Goal: Communication & Community: Answer question/provide support

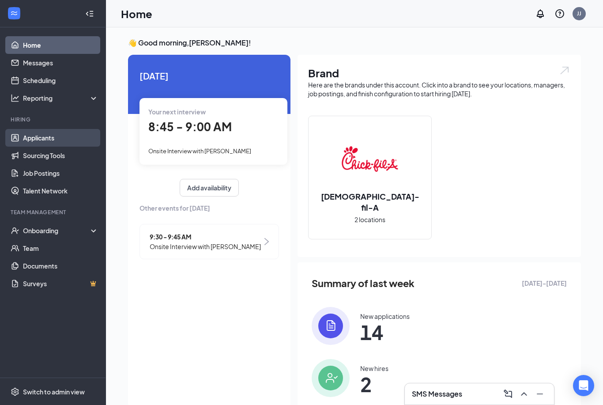
click at [36, 139] on link "Applicants" at bounding box center [60, 138] width 75 height 18
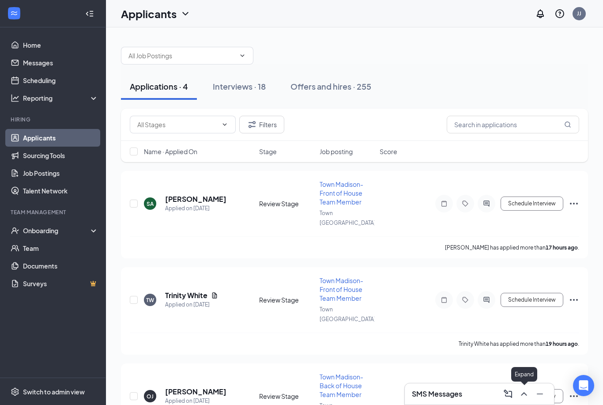
click at [524, 394] on icon "ChevronUp" at bounding box center [524, 393] width 11 height 11
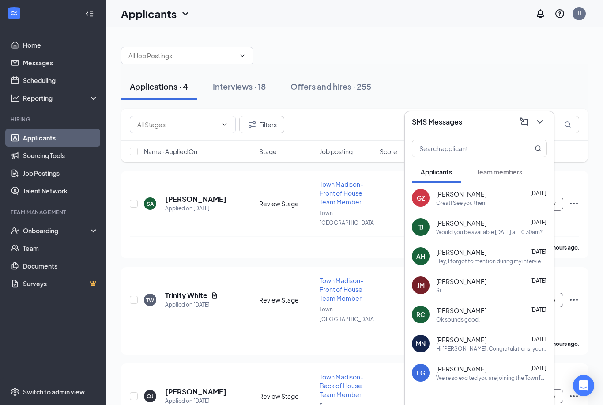
click at [477, 200] on div "Great! See you then." at bounding box center [461, 203] width 50 height 8
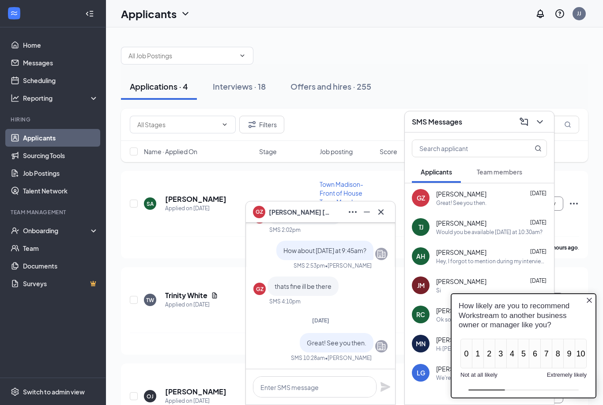
click at [592, 301] on icon "Close button" at bounding box center [589, 300] width 7 height 7
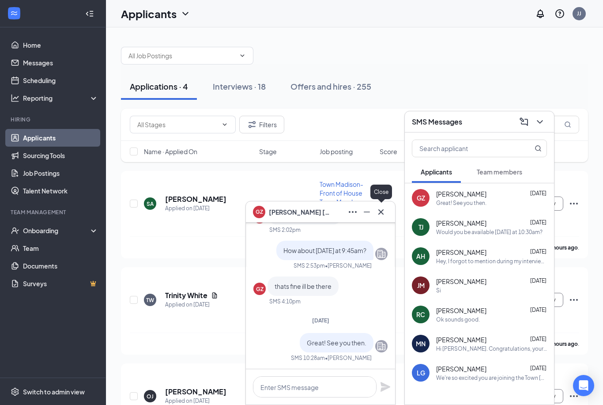
click at [381, 212] on icon "Cross" at bounding box center [380, 211] width 5 height 5
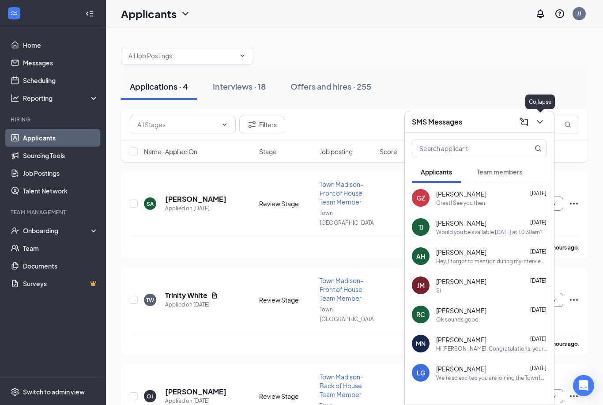
click at [539, 123] on icon "ChevronDown" at bounding box center [539, 122] width 11 height 11
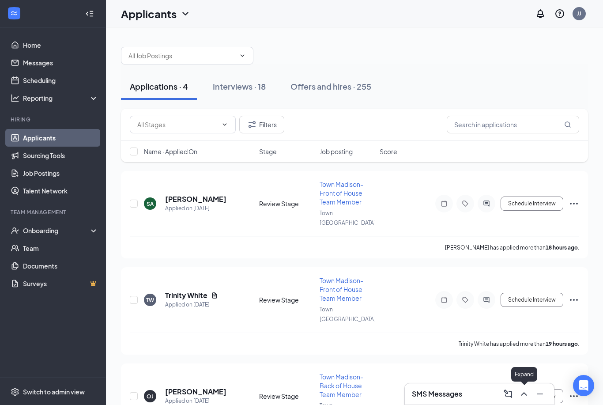
click at [524, 394] on icon "ChevronUp" at bounding box center [524, 393] width 11 height 11
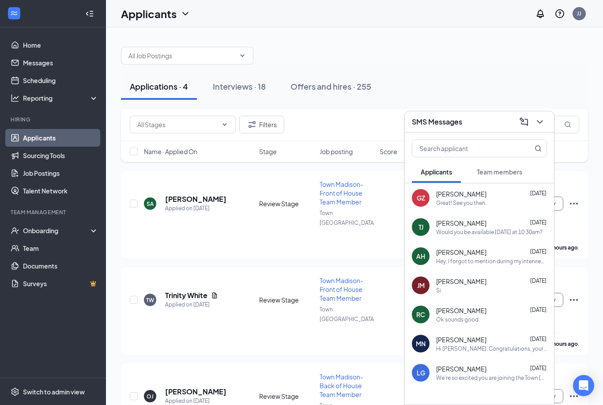
click at [468, 202] on div "Great! See you then." at bounding box center [461, 203] width 50 height 8
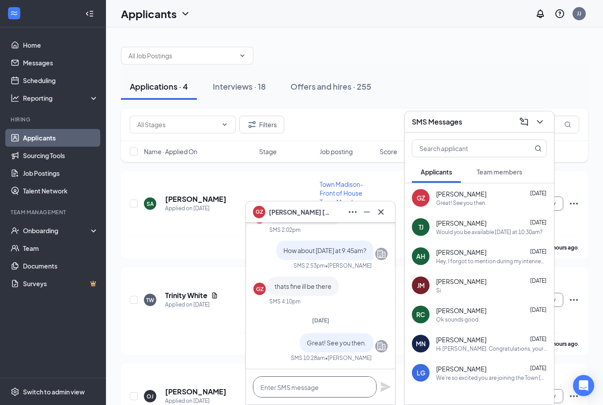
click at [298, 387] on textarea at bounding box center [315, 386] width 124 height 21
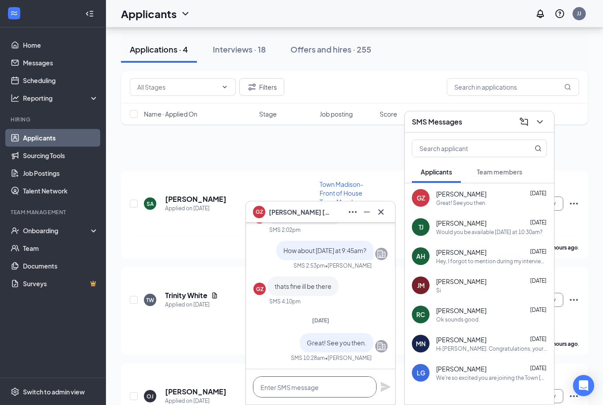
scroll to position [110, 0]
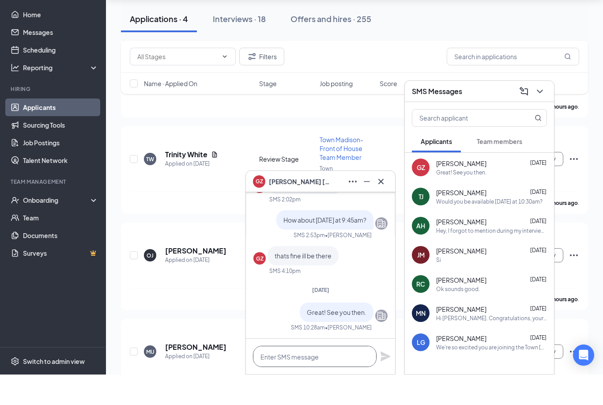
type textarea "T"
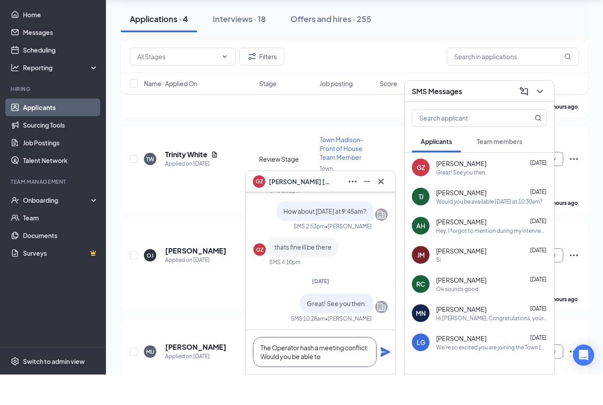
scroll to position [0, 0]
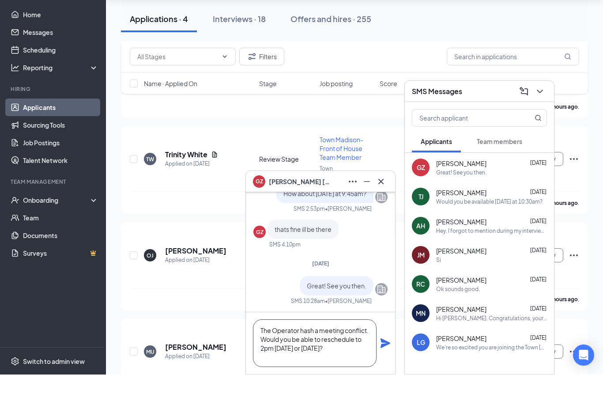
click at [313, 350] on textarea "The Operator hash a meeting conflict. Would you be able to reschedule to 2pm [D…" at bounding box center [315, 374] width 124 height 48
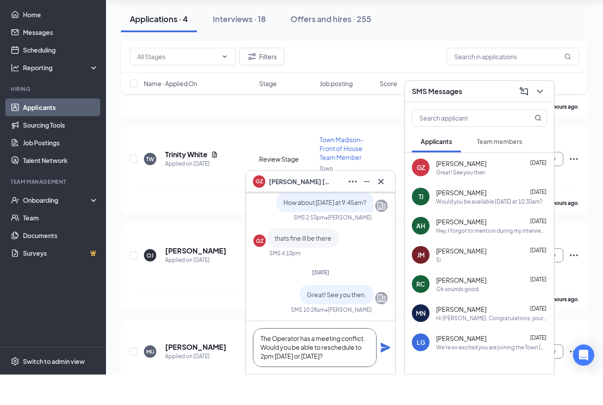
scroll to position [1, 0]
type textarea "The Operator has a meeting conflict. Would you be able to reschedule to 2pm [DA…"
click at [386, 373] on icon "Plane" at bounding box center [385, 378] width 10 height 10
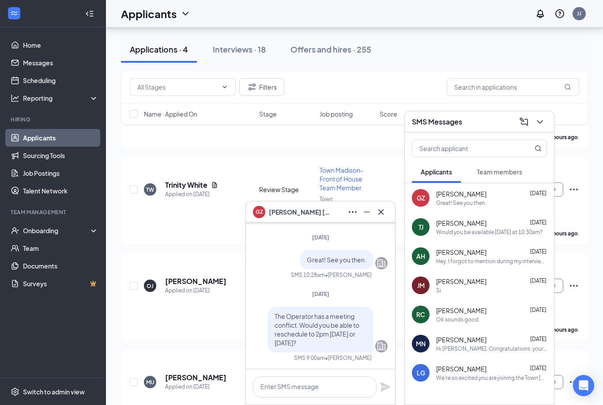
scroll to position [0, 0]
click at [383, 212] on icon "Cross" at bounding box center [381, 212] width 11 height 11
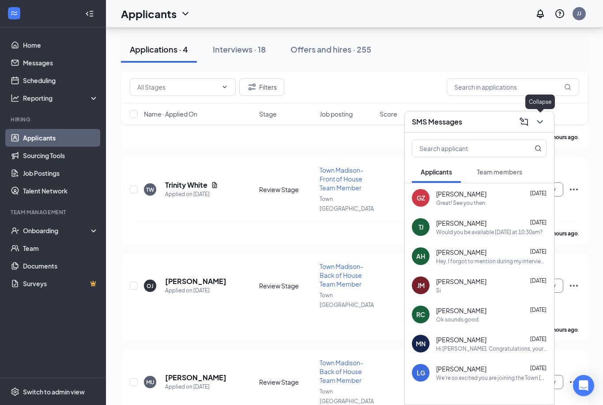
click at [541, 123] on icon "ChevronDown" at bounding box center [539, 122] width 11 height 11
